Goal: Find specific page/section: Find specific page/section

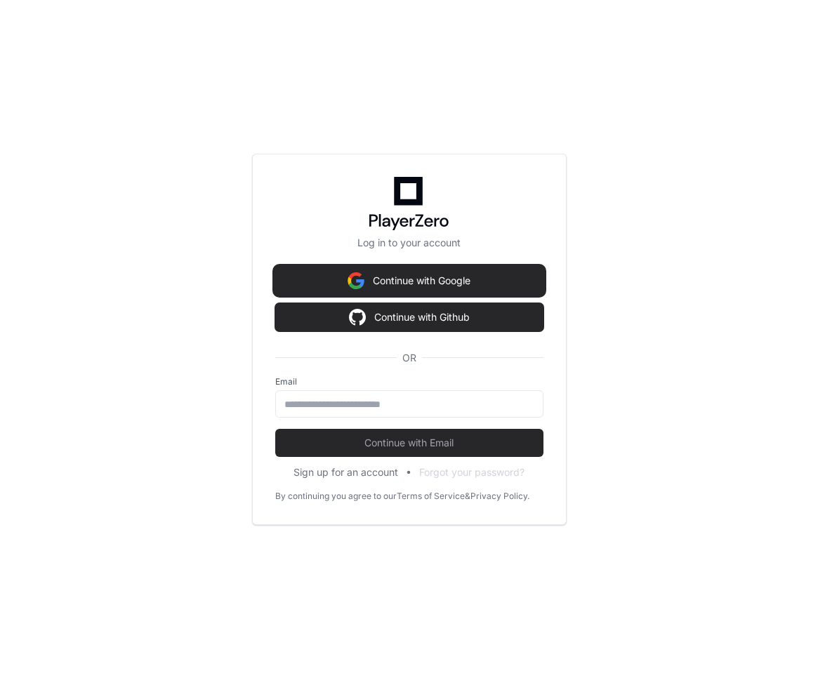
click at [438, 280] on button "Continue with Google" at bounding box center [409, 281] width 268 height 28
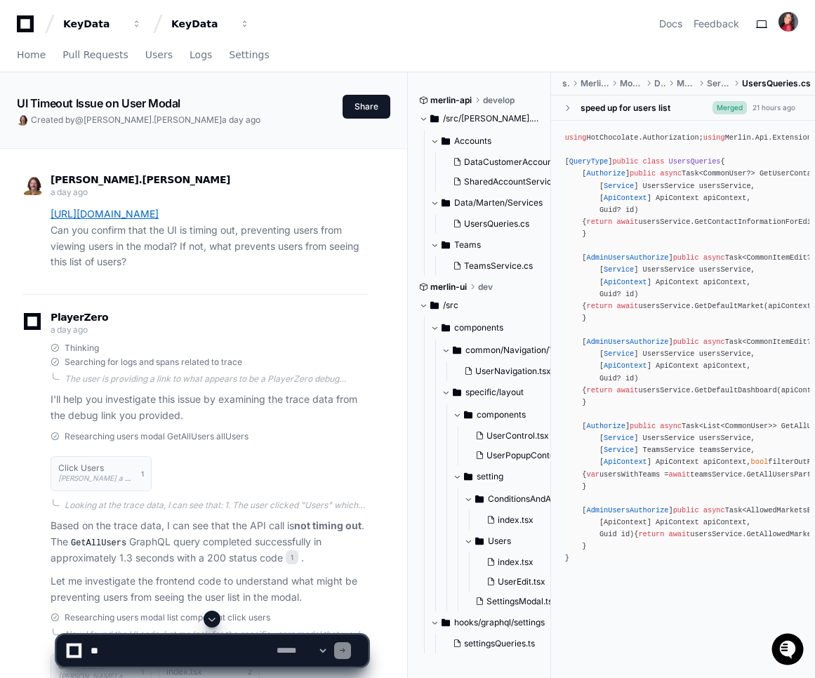
click at [159, 216] on link "https://go.playerzero.app/debug/e2788d98b83744c29e684faba47edee6" at bounding box center [105, 214] width 108 height 12
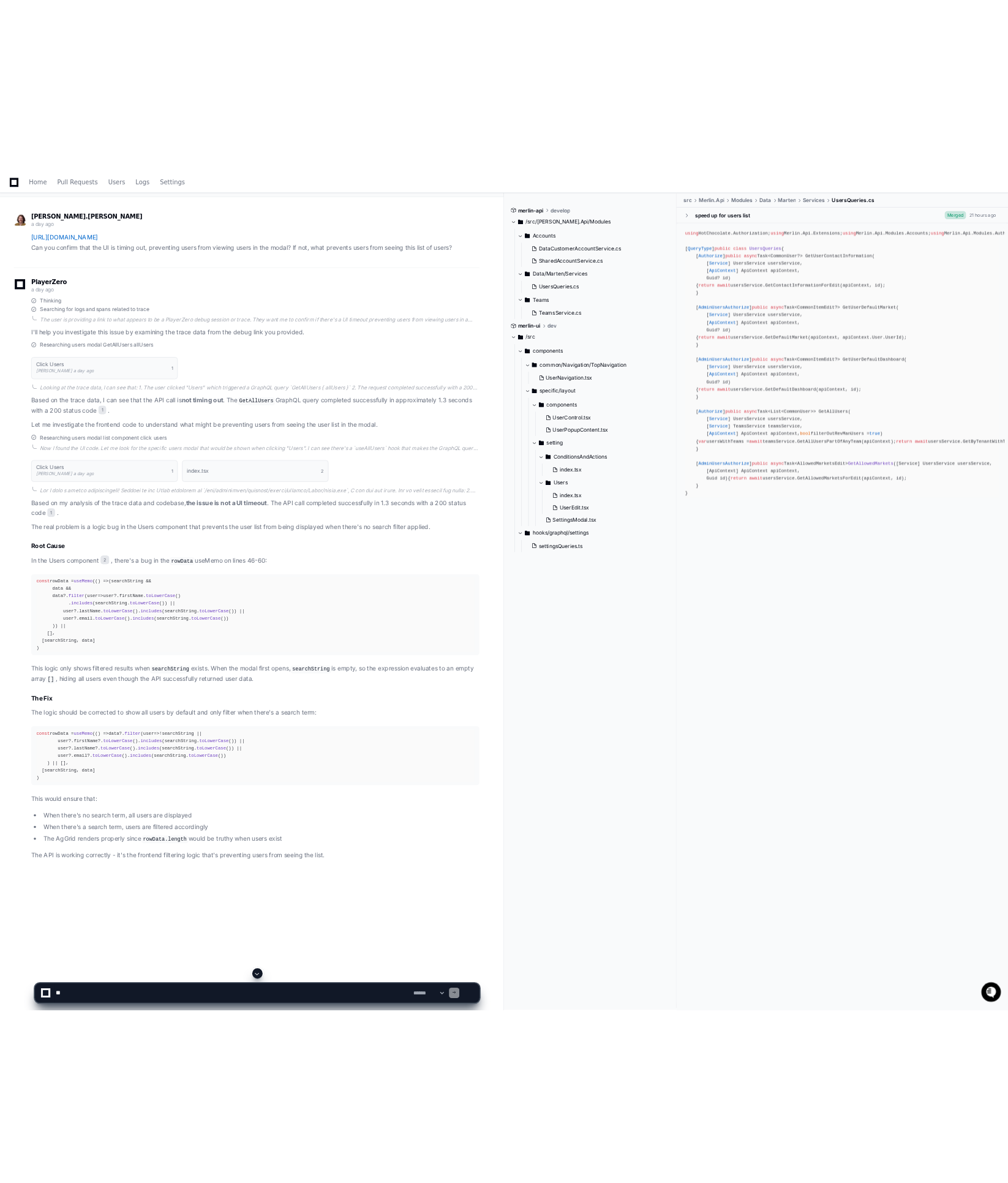
scroll to position [65, 0]
